Goal: Navigation & Orientation: Find specific page/section

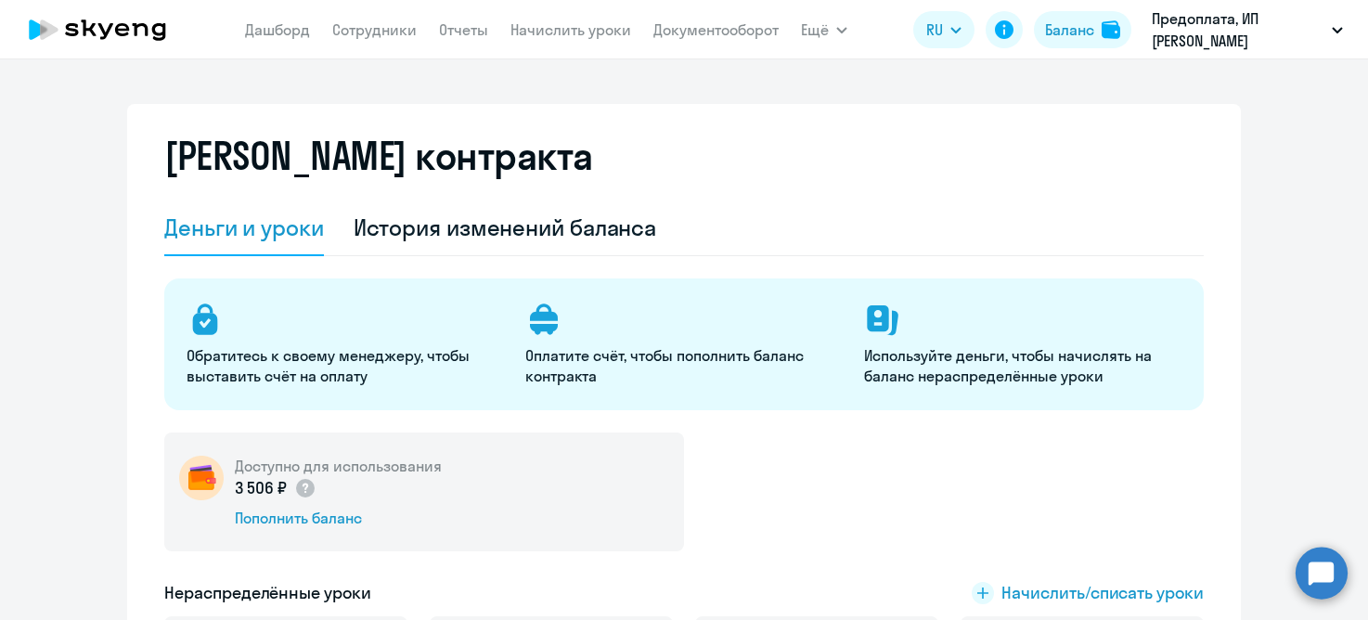
select select "english_adult_not_native_speaker"
click at [371, 32] on link "Сотрудники" at bounding box center [374, 29] width 84 height 19
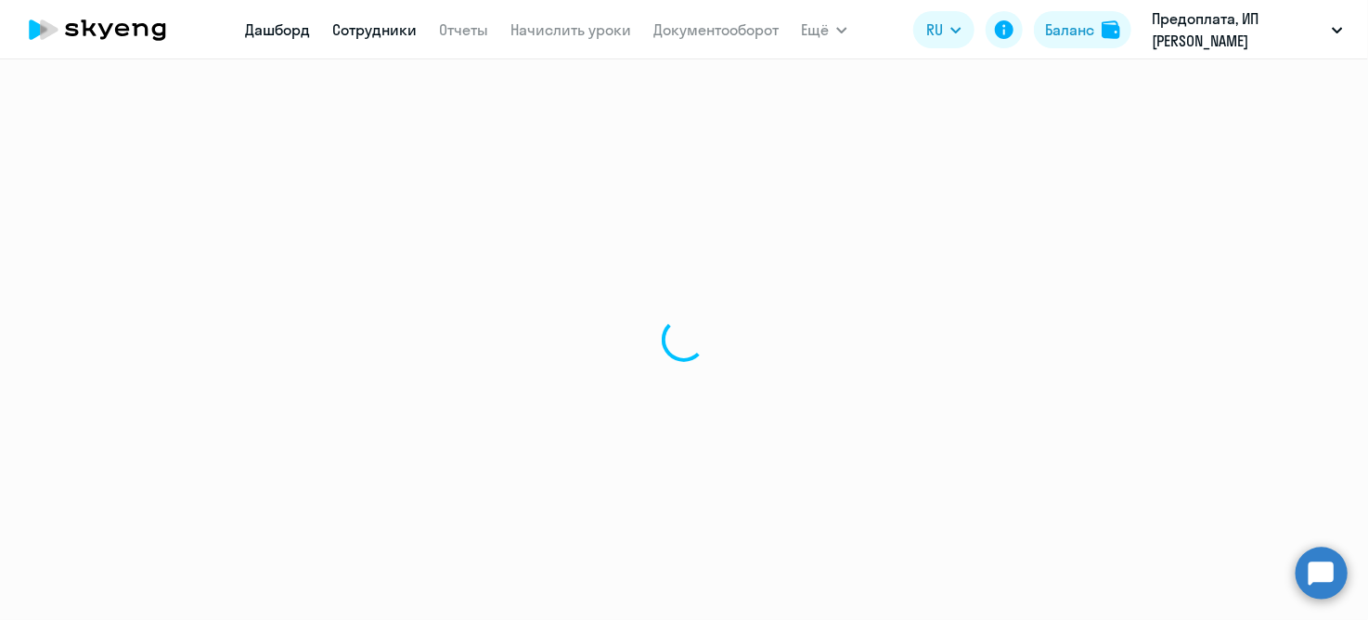
click at [294, 41] on nav "[PERSON_NAME] Отчеты Начислить уроки Документооборот" at bounding box center [512, 29] width 534 height 37
select select "30"
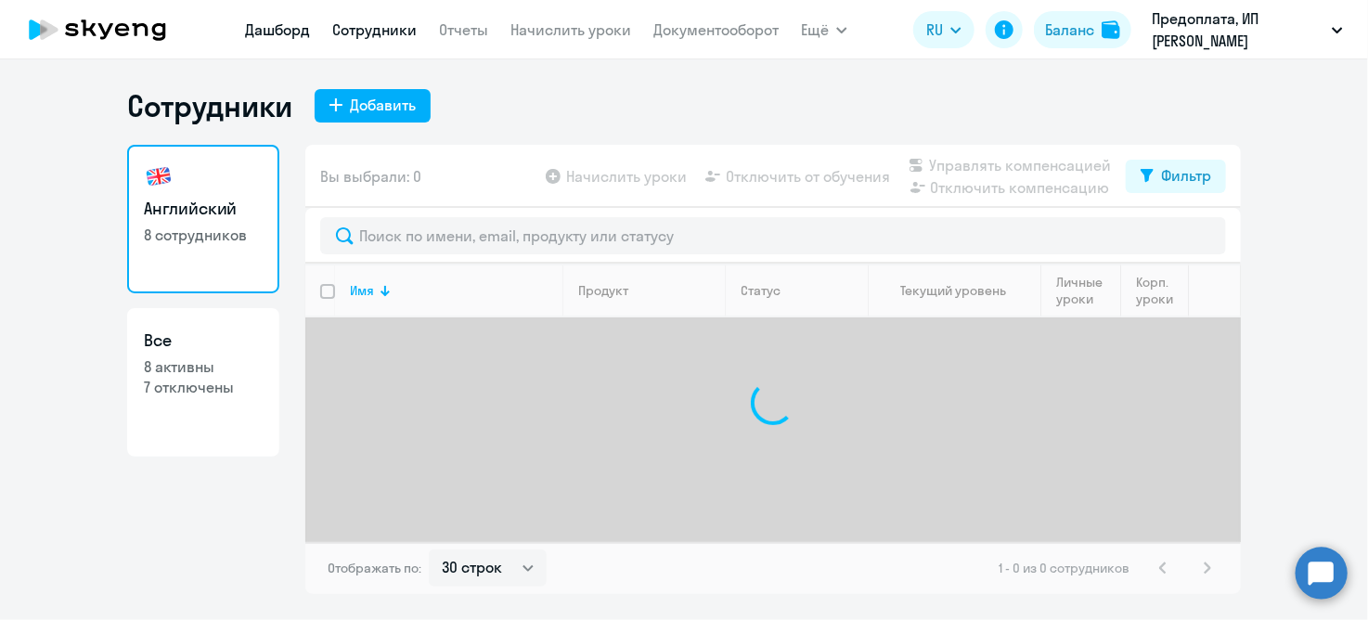
click at [294, 35] on link "Дашборд" at bounding box center [277, 29] width 65 height 19
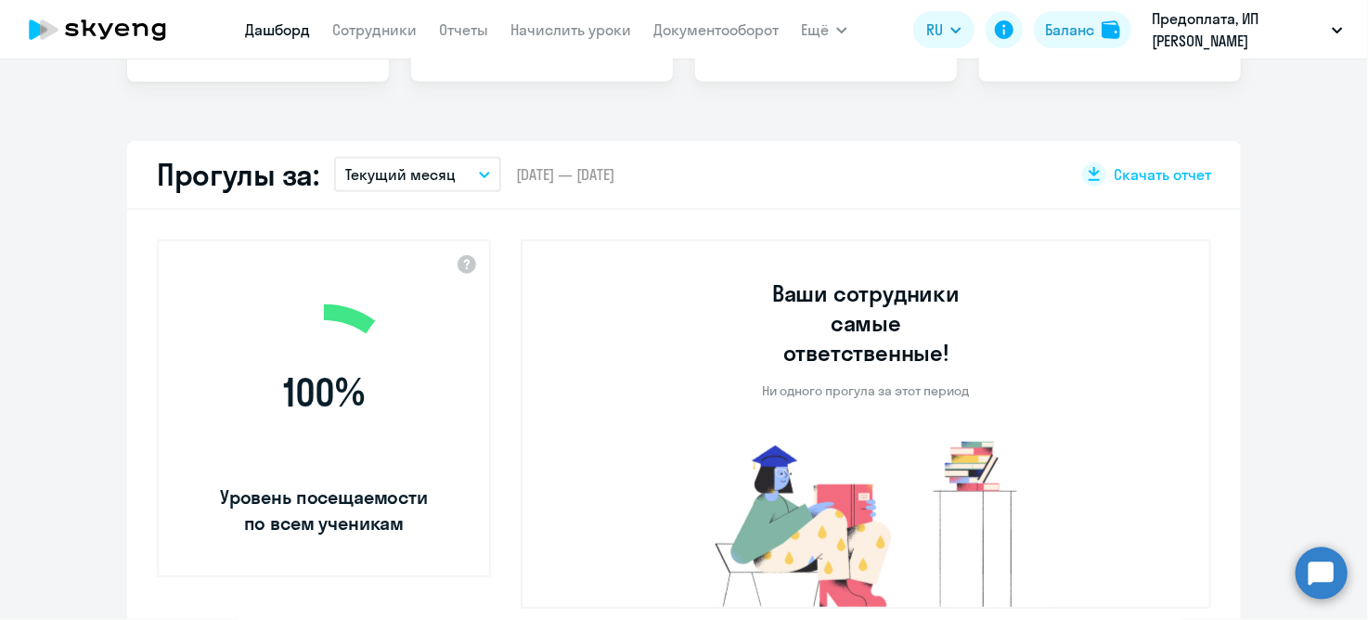
select select "30"
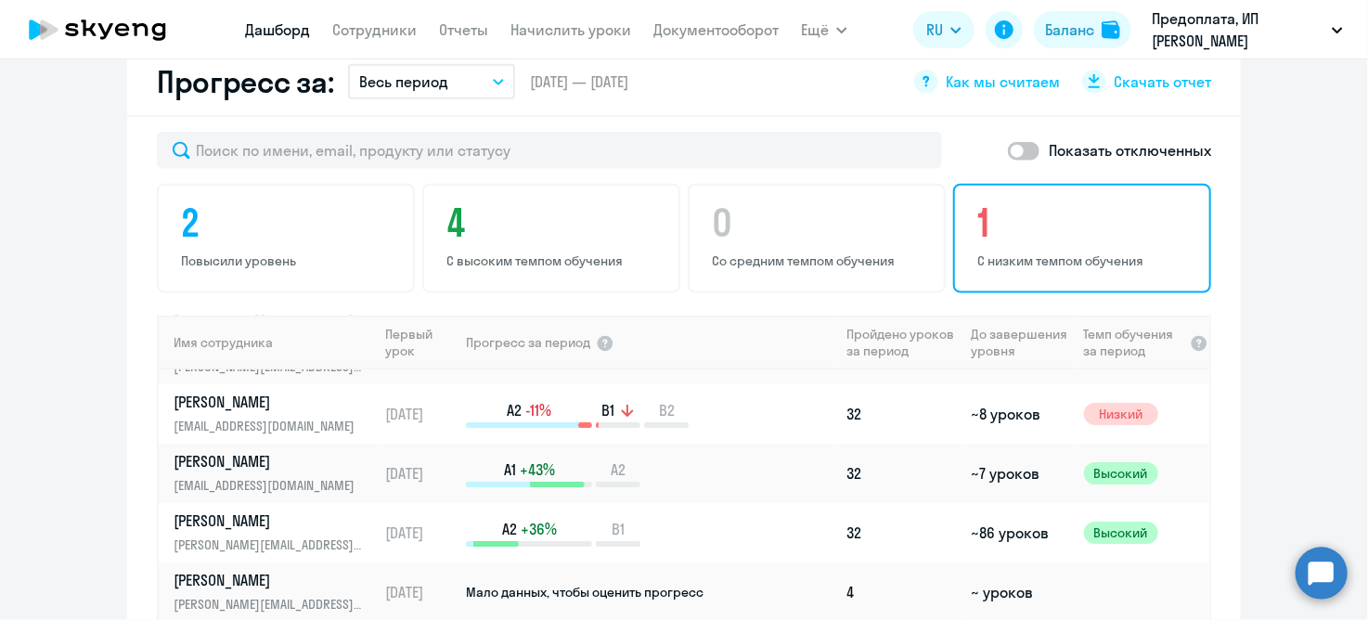
scroll to position [141, 0]
